Goal: Task Accomplishment & Management: Manage account settings

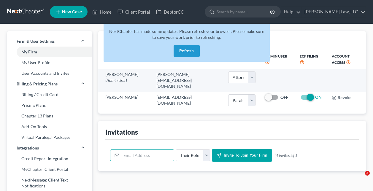
select select "0"
select select "1"
click at [132, 150] on input "email" at bounding box center [147, 155] width 53 height 11
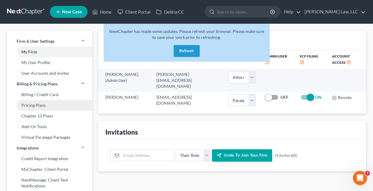
click at [42, 106] on link "Pricing Plans" at bounding box center [49, 105] width 85 height 11
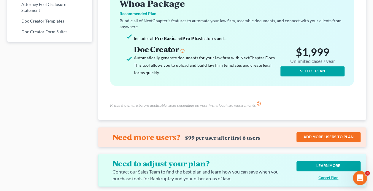
scroll to position [410, 0]
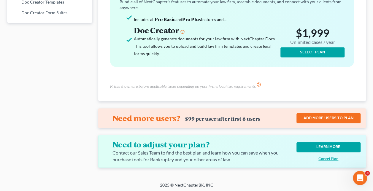
click at [312, 113] on link "ADD MORE USERS TO PLAN" at bounding box center [328, 118] width 64 height 10
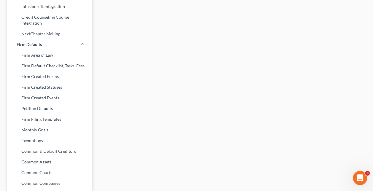
scroll to position [43, 0]
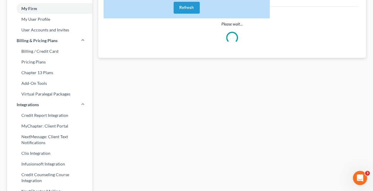
select select "0"
select select "1"
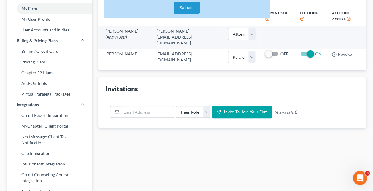
scroll to position [0, 0]
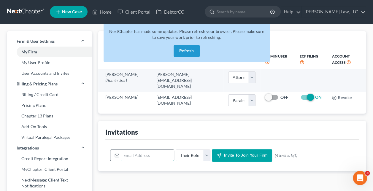
click at [140, 150] on input "email" at bounding box center [147, 155] width 53 height 11
paste input "[EMAIL_ADDRESS][DOMAIN_NAME]"
type input "[EMAIL_ADDRESS][DOMAIN_NAME]"
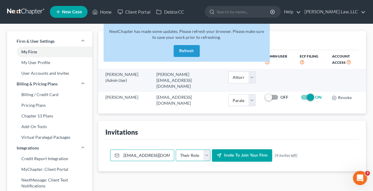
click at [180, 151] on select "Their Role Attorney Paralegal Assistant" at bounding box center [193, 156] width 35 height 12
select select "paralegal"
click at [176, 150] on select "Their Role Attorney Paralegal Assistant" at bounding box center [193, 156] width 35 height 12
click at [227, 153] on button "Invite to join your firm" at bounding box center [242, 155] width 60 height 12
